Goal: Task Accomplishment & Management: Manage account settings

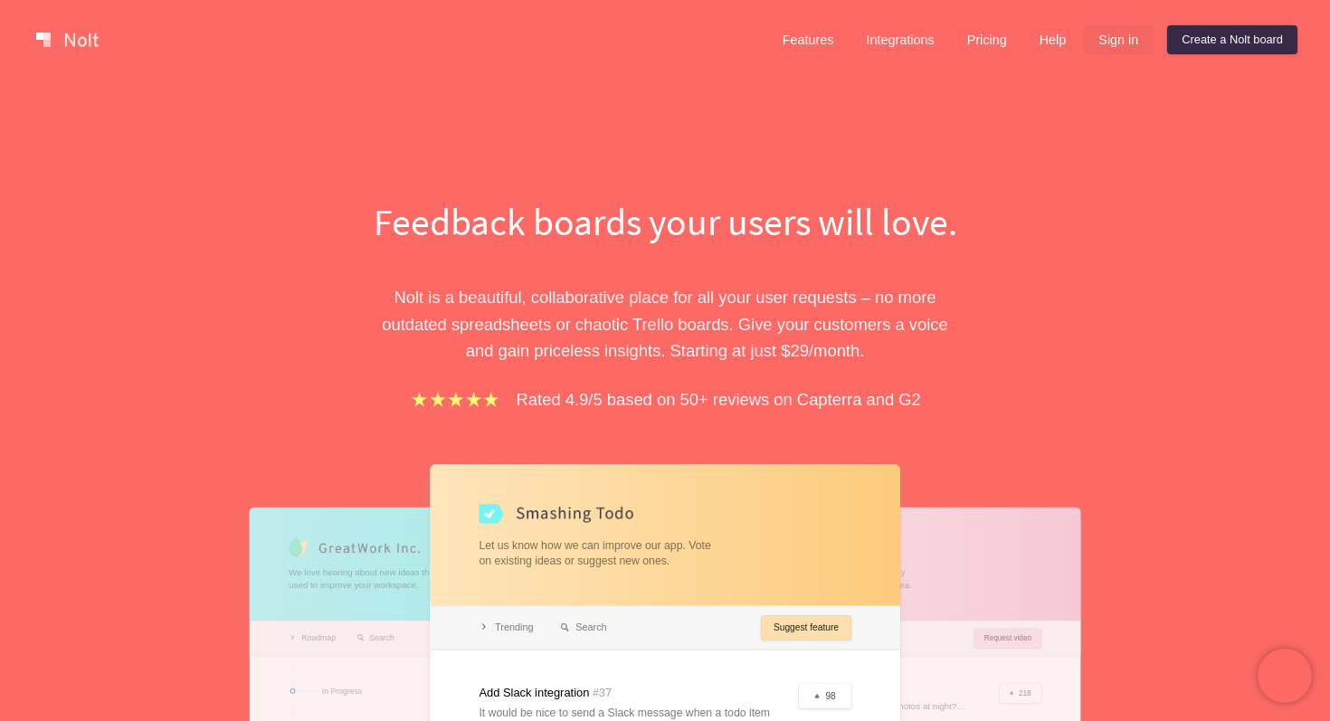
click at [1114, 33] on link "Sign in" at bounding box center [1118, 39] width 69 height 29
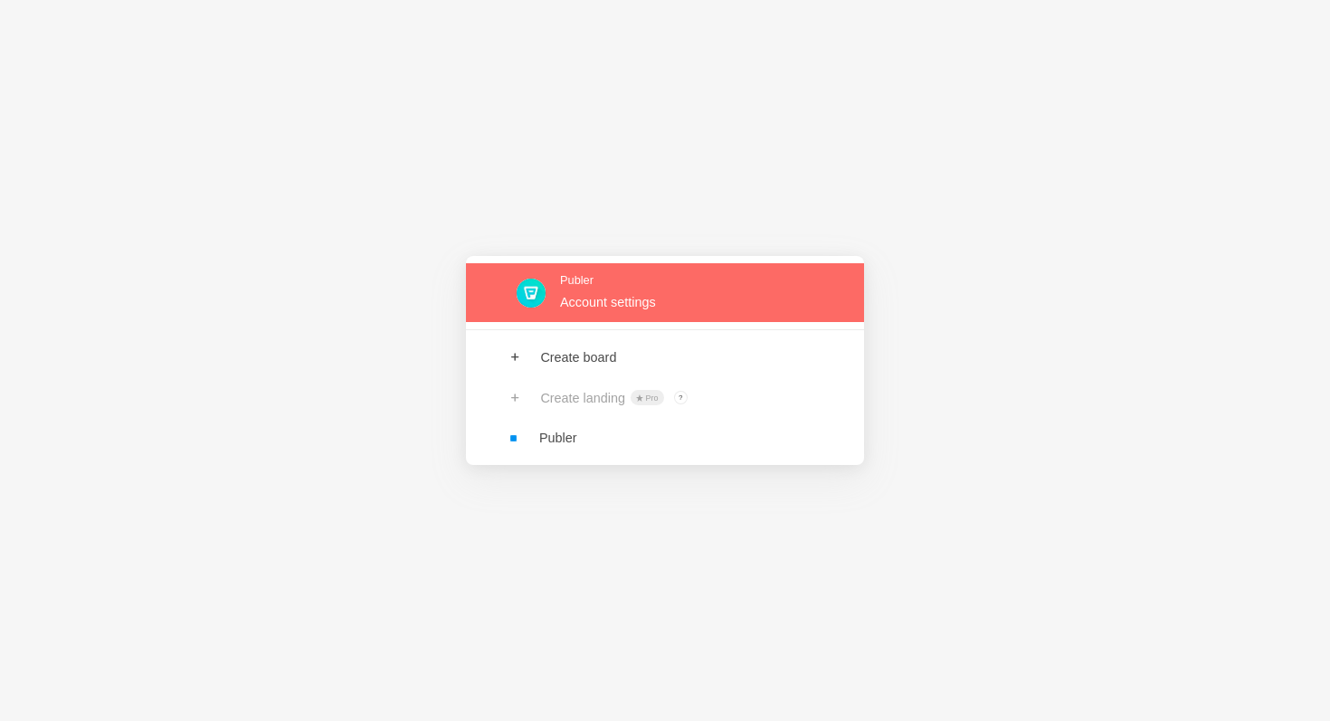
click at [634, 291] on link at bounding box center [665, 292] width 398 height 59
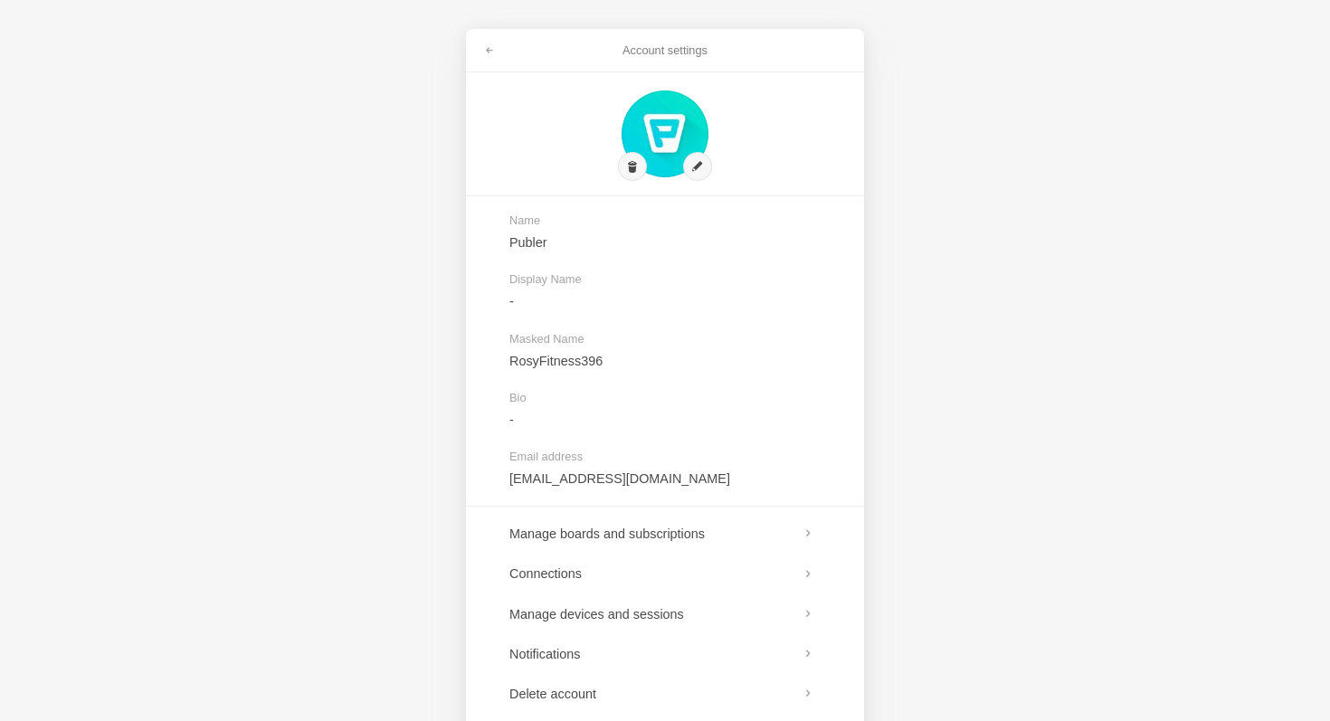
click at [476, 29] on div "Account settings" at bounding box center [665, 50] width 398 height 43
click at [477, 39] on link at bounding box center [489, 50] width 33 height 29
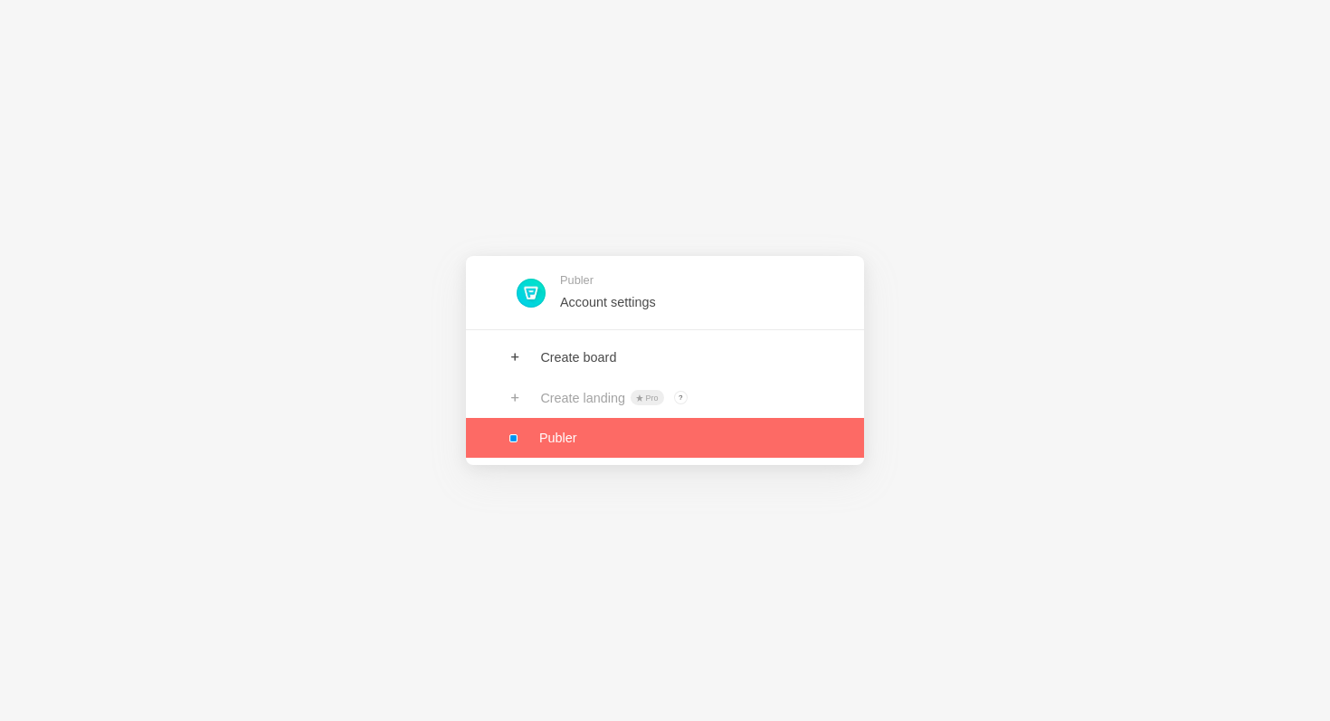
click at [558, 421] on link at bounding box center [665, 438] width 398 height 40
